Goal: Navigation & Orientation: Find specific page/section

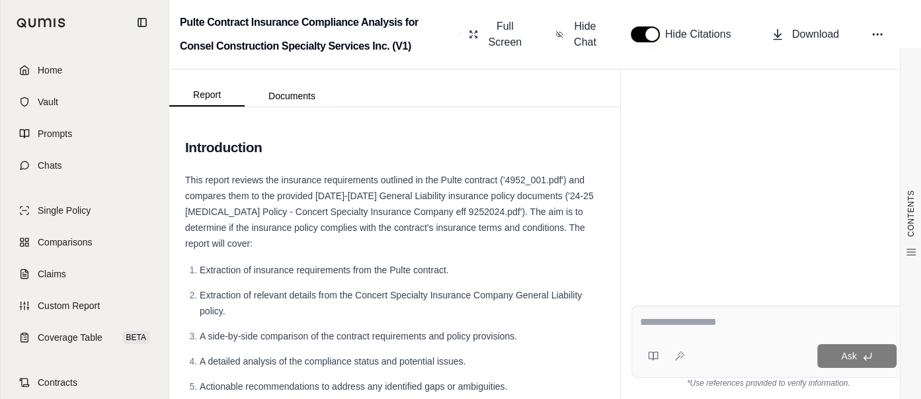
scroll to position [177, 0]
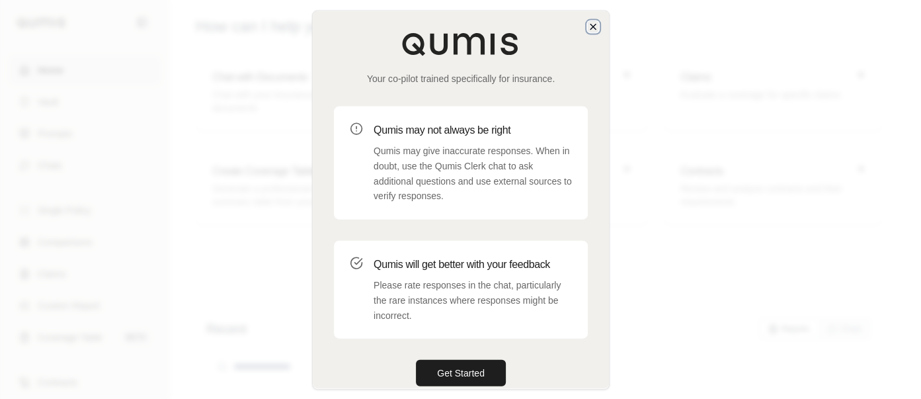
click at [594, 26] on icon "button" at bounding box center [593, 26] width 11 height 11
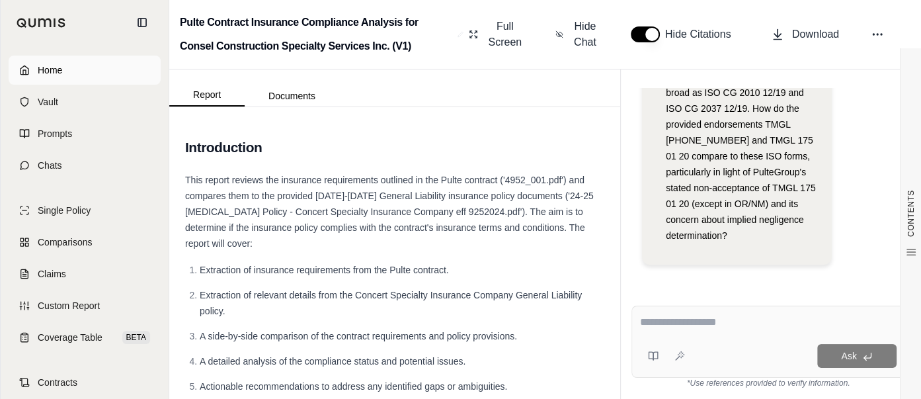
click at [59, 75] on span "Home" at bounding box center [50, 69] width 24 height 13
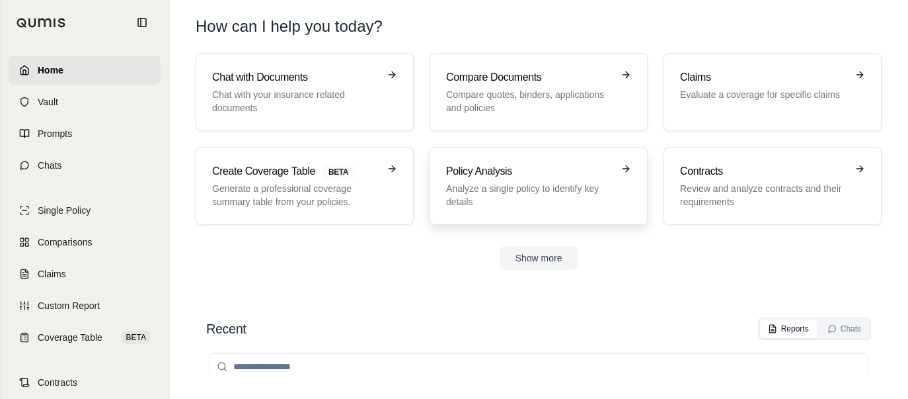
click at [477, 203] on p "Analyze a single policy to identify key details" at bounding box center [529, 195] width 167 height 26
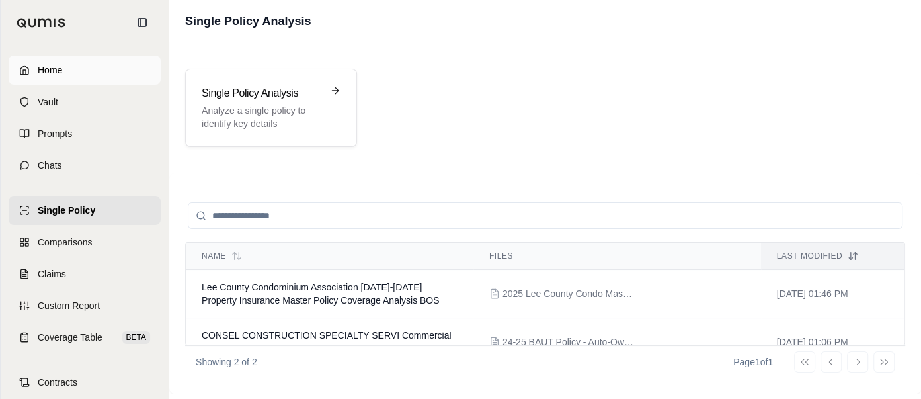
click at [70, 75] on link "Home" at bounding box center [85, 70] width 152 height 29
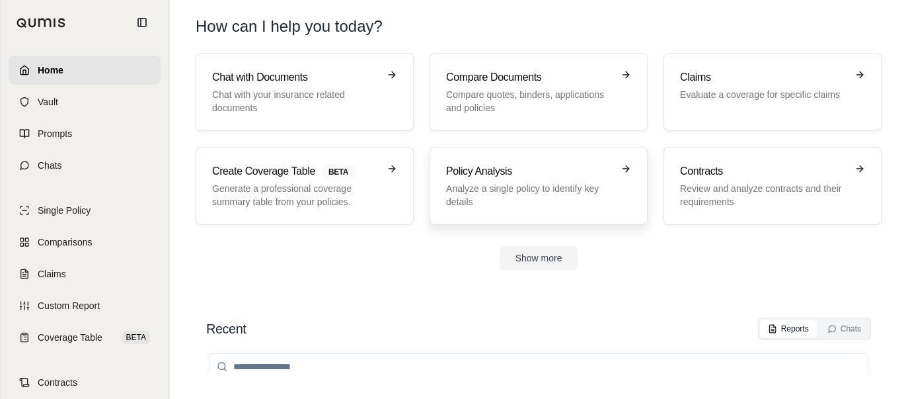
click at [518, 185] on p "Analyze a single policy to identify key details" at bounding box center [529, 195] width 167 height 26
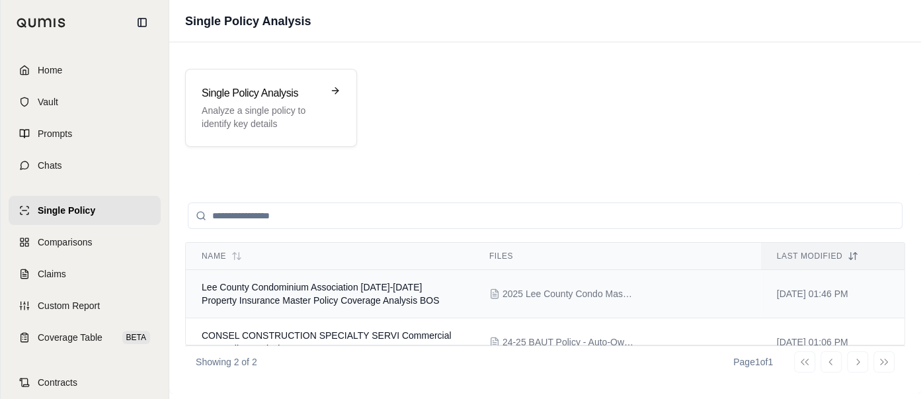
scroll to position [20, 0]
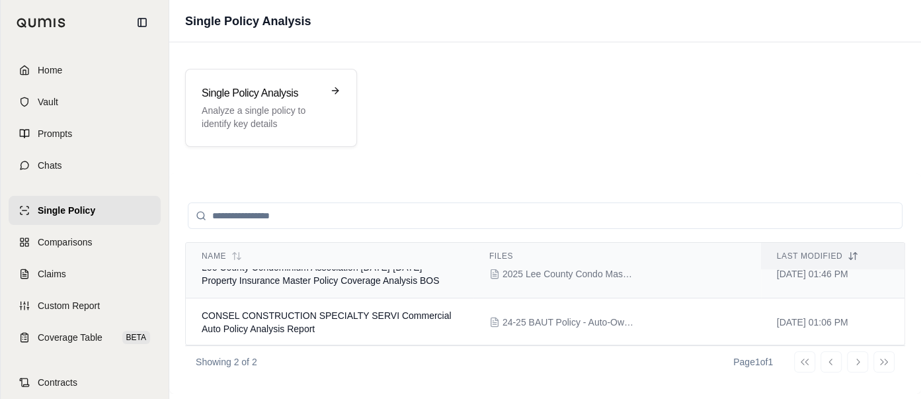
click at [394, 280] on span "Lee County Condominium Association [DATE]-[DATE] Property Insurance Master Poli…" at bounding box center [321, 274] width 238 height 24
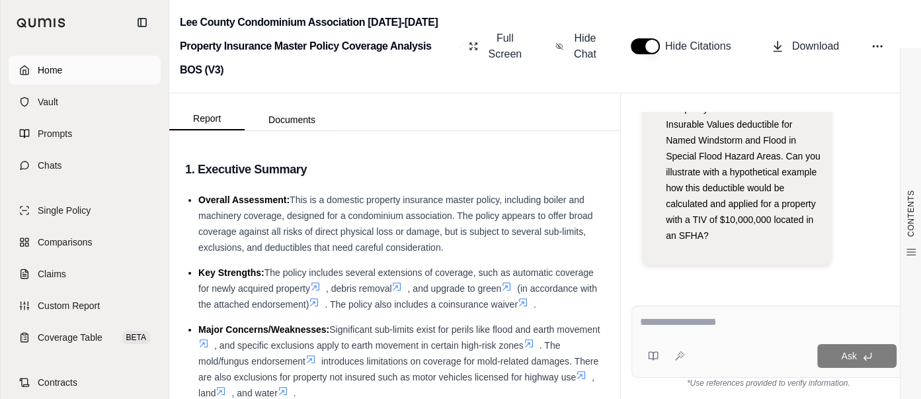
click at [62, 65] on link "Home" at bounding box center [85, 70] width 152 height 29
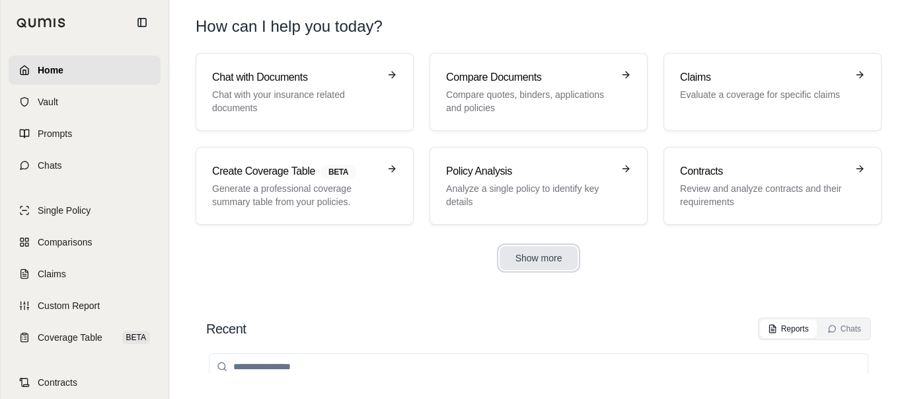
click at [537, 264] on button "Show more" at bounding box center [539, 258] width 79 height 24
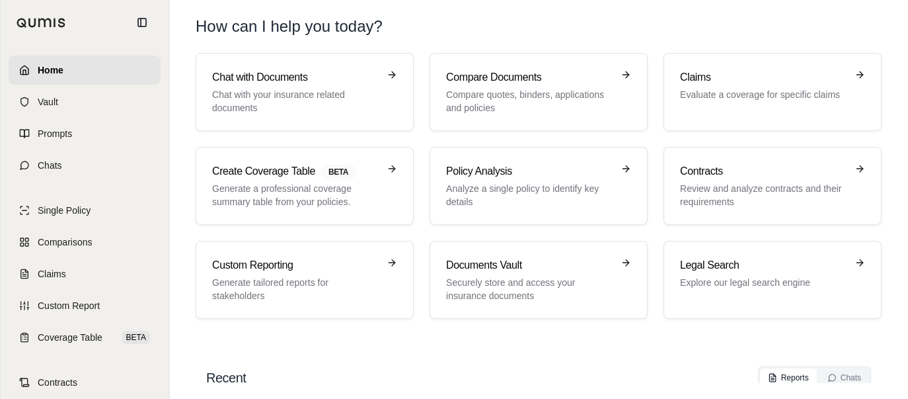
scroll to position [58, 0]
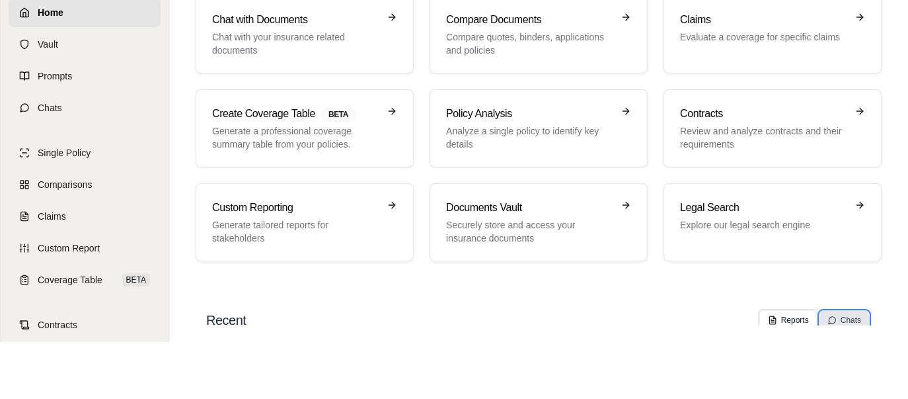
click at [846, 317] on div "Chats" at bounding box center [845, 320] width 34 height 11
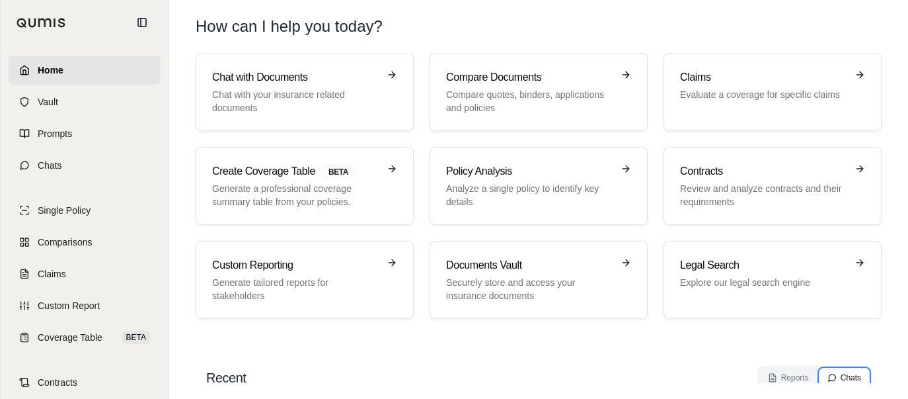
scroll to position [0, 0]
click at [775, 381] on button "Reports" at bounding box center [788, 377] width 57 height 19
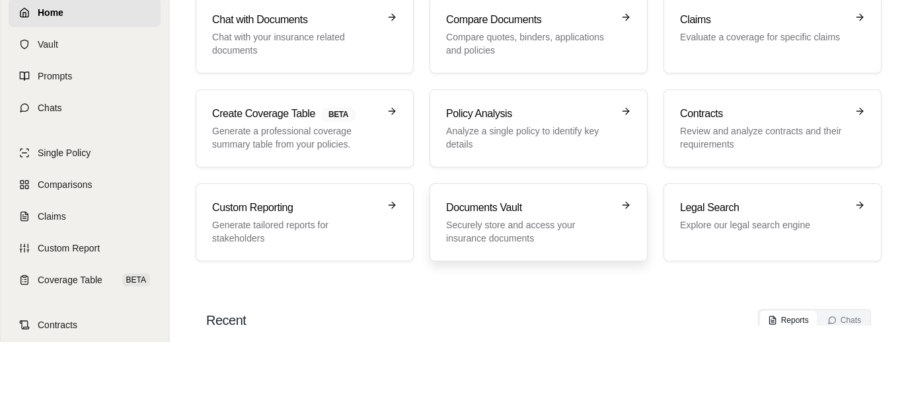
click at [525, 233] on p "Securely store and access your insurance documents" at bounding box center [529, 231] width 167 height 26
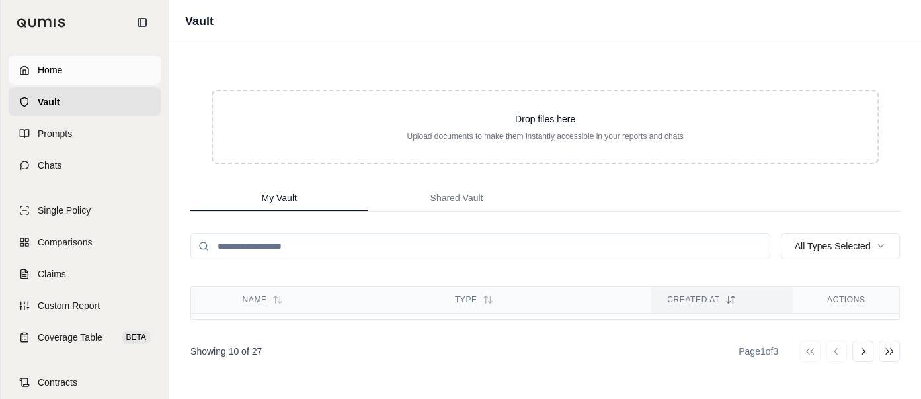
click at [39, 73] on span "Home" at bounding box center [50, 69] width 24 height 13
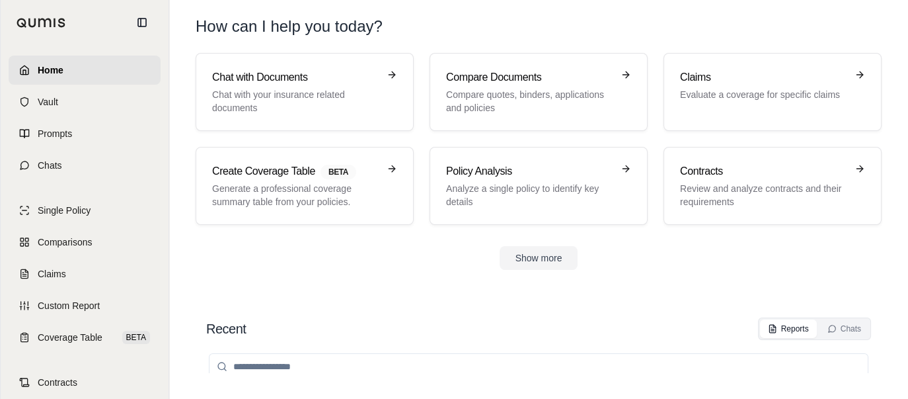
scroll to position [9, 0]
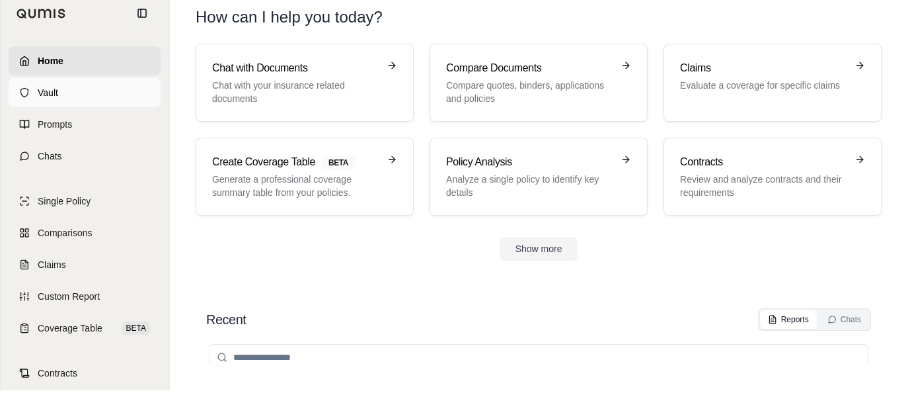
click at [63, 79] on link "Vault" at bounding box center [85, 92] width 152 height 29
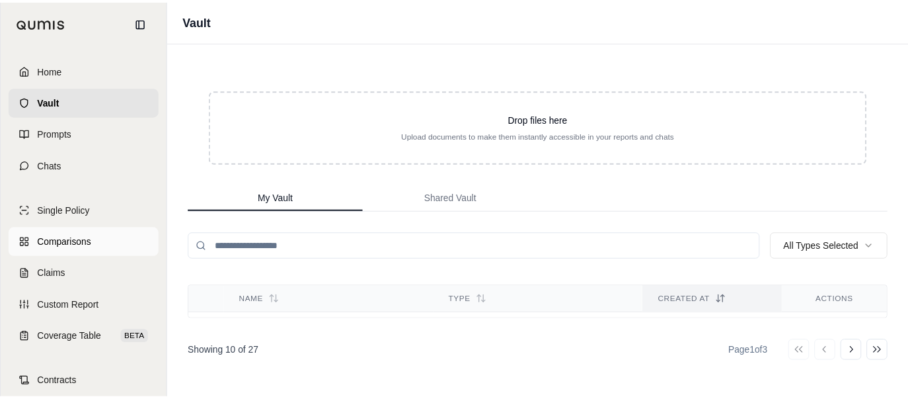
scroll to position [90, 0]
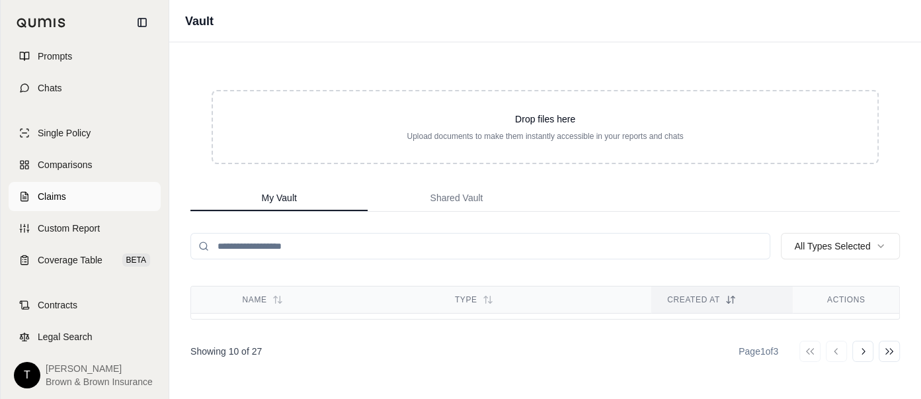
click at [61, 182] on link "Claims" at bounding box center [85, 196] width 152 height 29
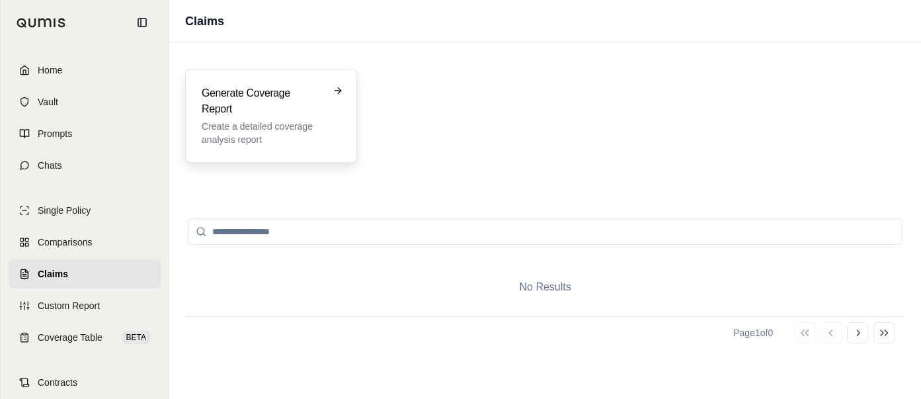
click at [279, 127] on p "Create a detailed coverage analysis report" at bounding box center [262, 133] width 120 height 26
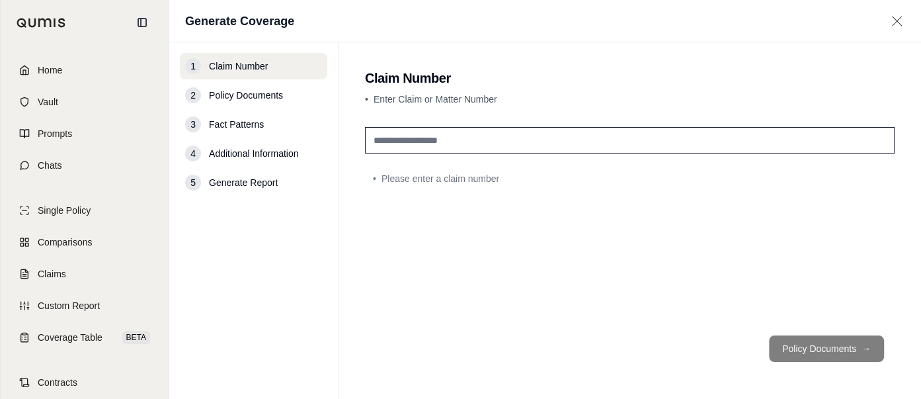
click at [44, 46] on div "Home Vault Prompts Chats Single Policy Comparisons Claims Custom Report Coverag…" at bounding box center [85, 222] width 168 height 354
click at [36, 59] on link "Home" at bounding box center [85, 70] width 152 height 29
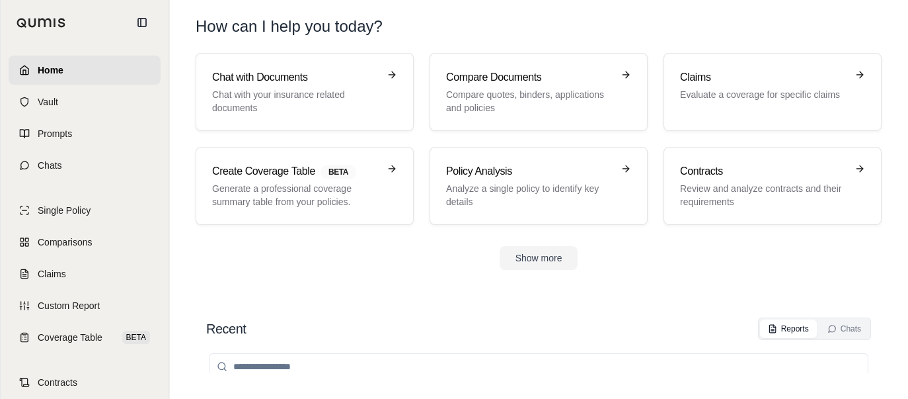
click at [59, 69] on span "Home" at bounding box center [51, 69] width 26 height 13
click at [539, 263] on button "Show more" at bounding box center [539, 258] width 79 height 24
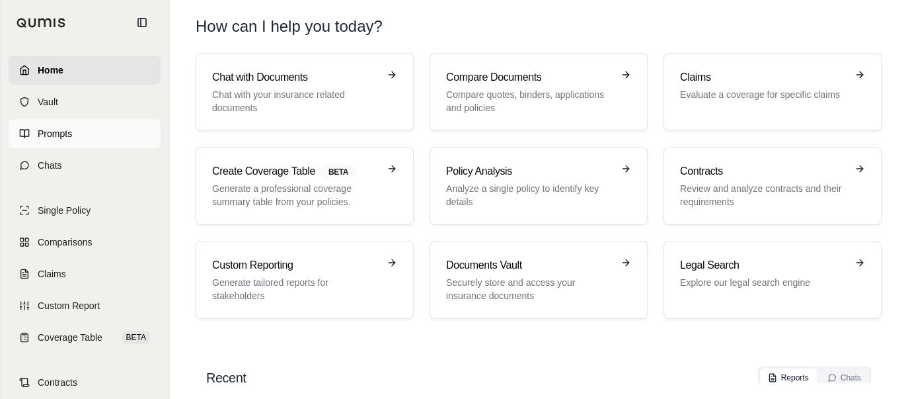
click at [48, 135] on span "Prompts" at bounding box center [55, 133] width 34 height 13
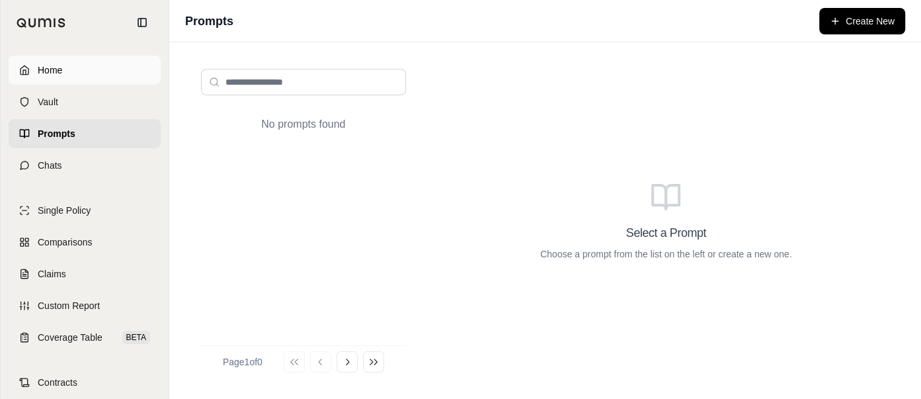
click at [39, 67] on span "Home" at bounding box center [50, 69] width 24 height 13
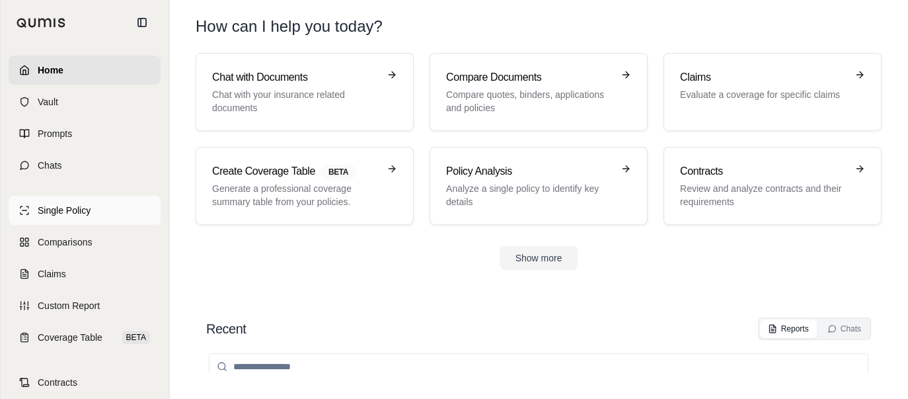
click at [56, 217] on link "Single Policy" at bounding box center [85, 210] width 152 height 29
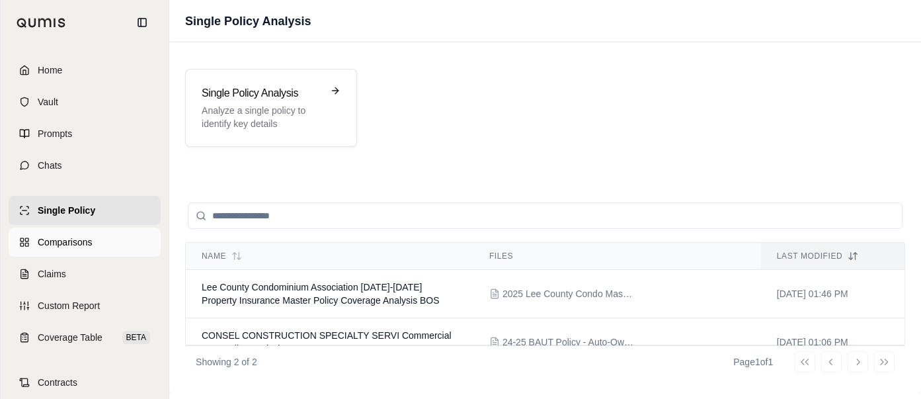
click at [48, 235] on span "Comparisons" at bounding box center [65, 241] width 54 height 13
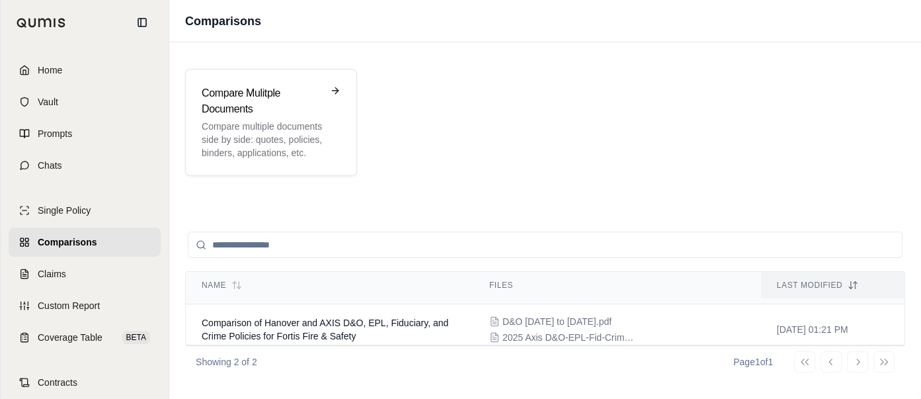
scroll to position [75, 0]
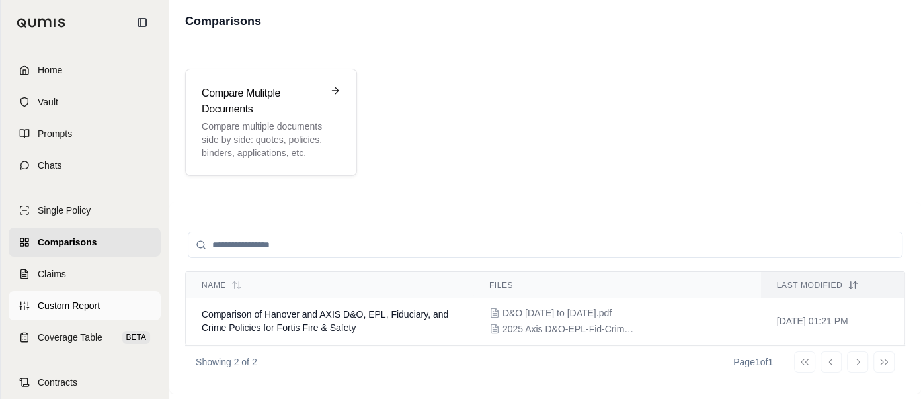
click at [52, 296] on link "Custom Report" at bounding box center [85, 305] width 152 height 29
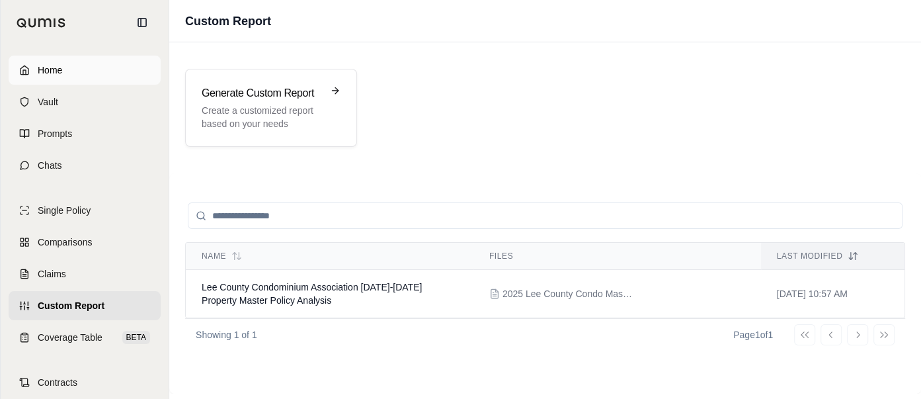
click at [64, 71] on link "Home" at bounding box center [85, 70] width 152 height 29
